Goal: Task Accomplishment & Management: Use online tool/utility

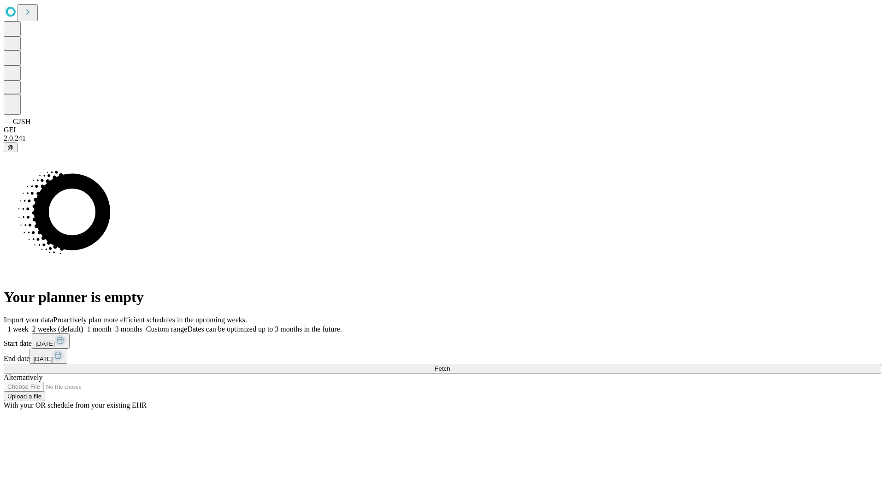
click at [450, 365] on span "Fetch" at bounding box center [442, 368] width 15 height 7
